Goal: Check status: Check status

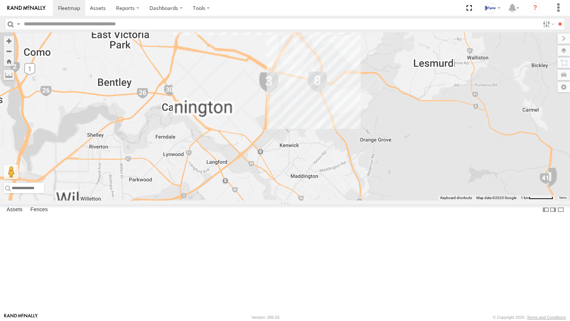
drag, startPoint x: 361, startPoint y: 70, endPoint x: 363, endPoint y: 144, distance: 74.5
click at [363, 144] on div "1CSK556 6" at bounding box center [285, 116] width 570 height 168
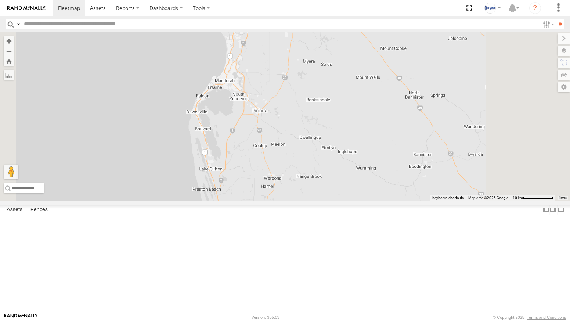
drag, startPoint x: 372, startPoint y: 87, endPoint x: 366, endPoint y: 195, distance: 107.7
click at [367, 192] on div "1CSK556" at bounding box center [285, 116] width 570 height 168
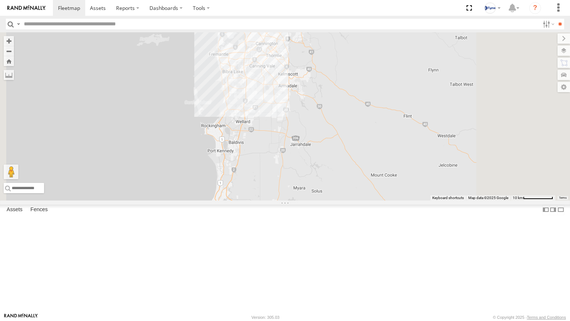
drag, startPoint x: 376, startPoint y: 95, endPoint x: 368, endPoint y: 198, distance: 103.1
click at [369, 196] on div "1CSK556" at bounding box center [285, 116] width 570 height 168
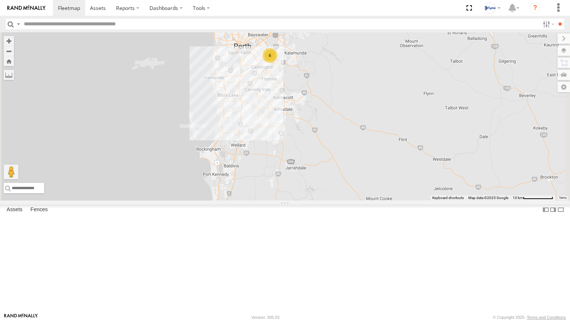
drag, startPoint x: 366, startPoint y: 105, endPoint x: 357, endPoint y: 193, distance: 88.2
click at [357, 193] on div "1CSK556 6" at bounding box center [285, 116] width 570 height 168
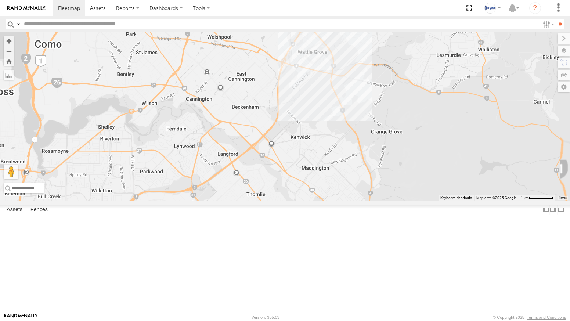
drag, startPoint x: 375, startPoint y: 84, endPoint x: 346, endPoint y: 171, distance: 91.1
click at [353, 167] on div "1CSK556 6" at bounding box center [285, 116] width 570 height 168
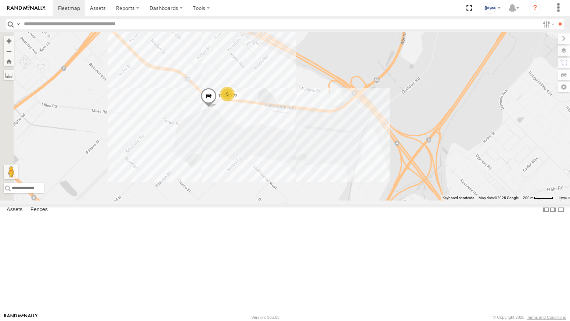
drag, startPoint x: 249, startPoint y: 146, endPoint x: 321, endPoint y: 169, distance: 76.0
click at [321, 169] on div "1CSK556 1COY723 5" at bounding box center [285, 116] width 570 height 168
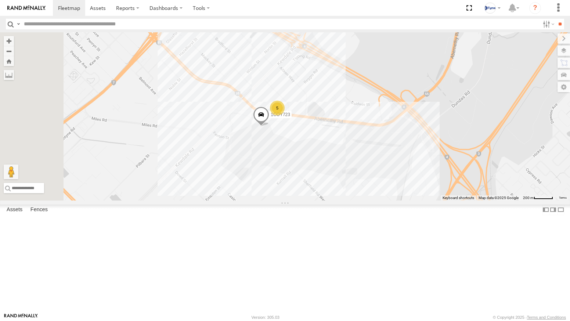
drag, startPoint x: 270, startPoint y: 173, endPoint x: 372, endPoint y: 183, distance: 102.2
click at [372, 183] on div "1CSK556 1COY723 5" at bounding box center [285, 116] width 570 height 168
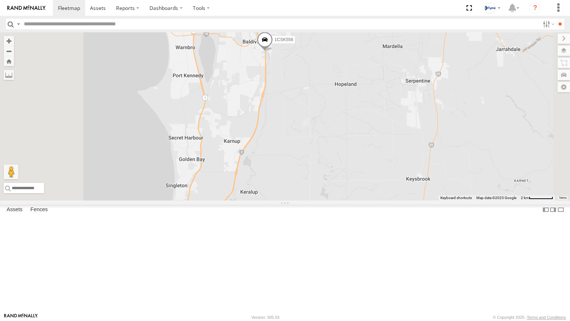
drag, startPoint x: 364, startPoint y: 168, endPoint x: 378, endPoint y: 217, distance: 51.3
click at [378, 200] on div "1CSK556" at bounding box center [285, 116] width 570 height 168
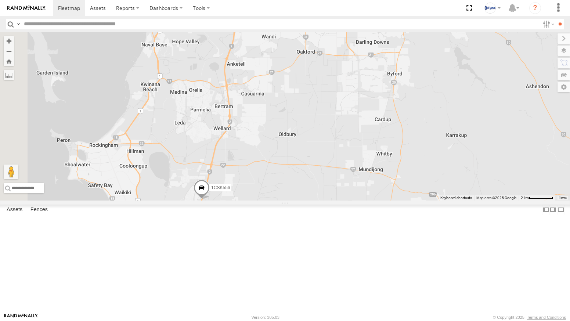
drag, startPoint x: 312, startPoint y: 251, endPoint x: 348, endPoint y: 193, distance: 67.9
click at [345, 196] on div "1CSK556" at bounding box center [285, 116] width 570 height 168
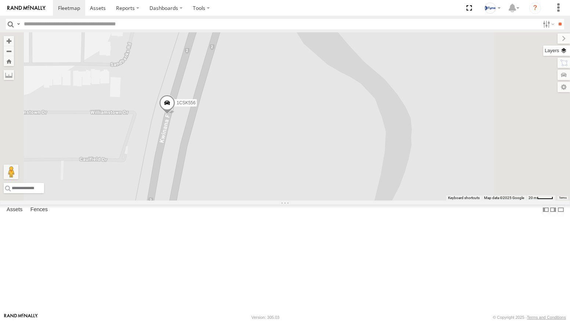
click at [566, 51] on label at bounding box center [556, 51] width 27 height 10
